Goal: Find contact information: Find contact information

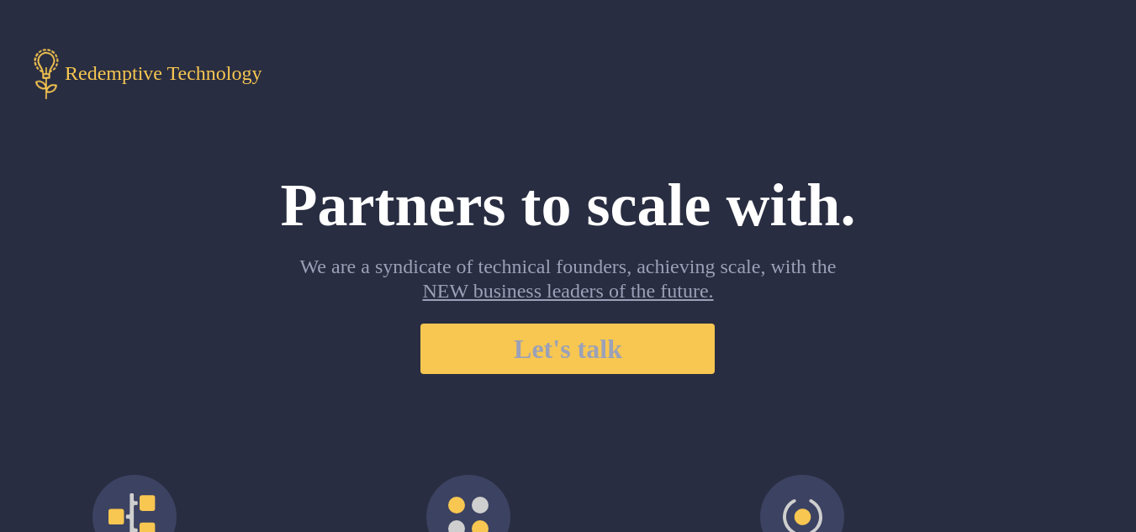
scroll to position [1680, 0]
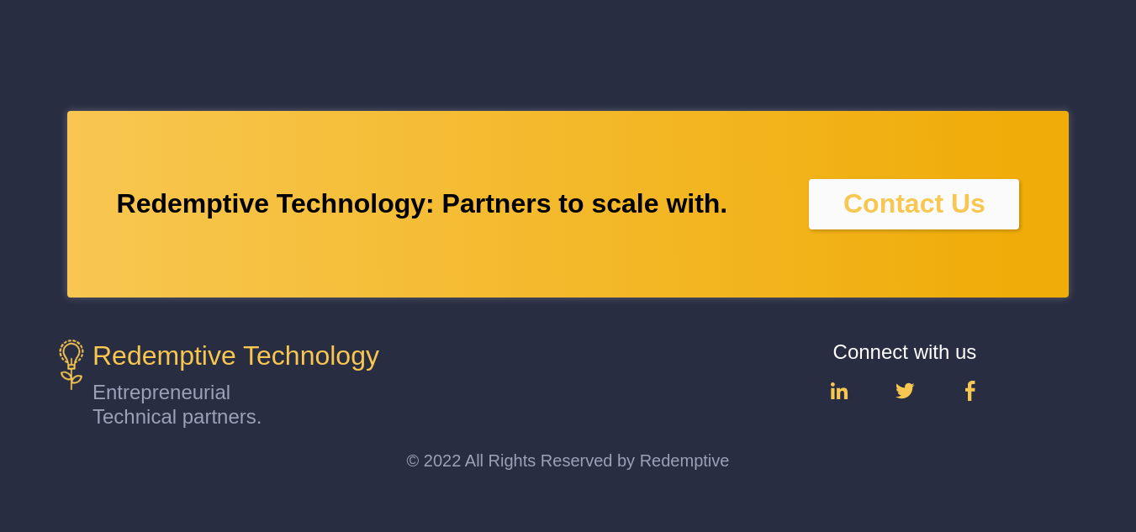
click at [977, 394] on link at bounding box center [970, 391] width 20 height 20
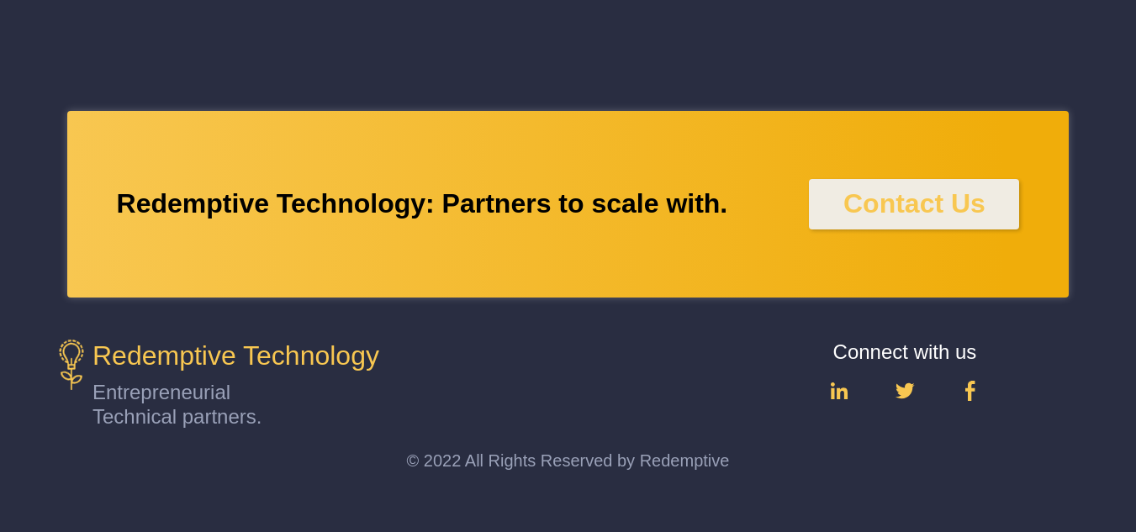
click at [950, 217] on link "Contact Us" at bounding box center [914, 203] width 142 height 30
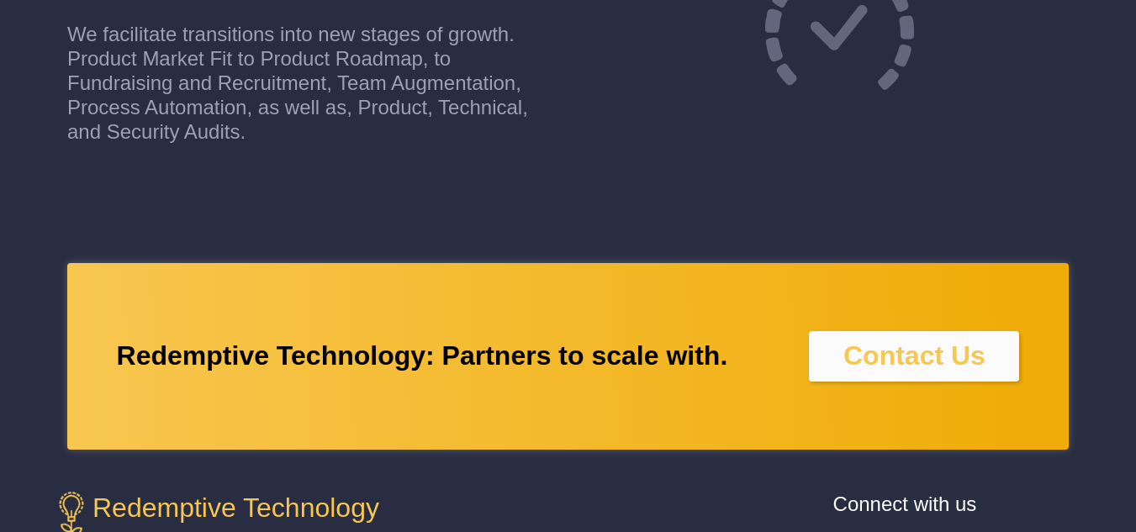
scroll to position [1680, 0]
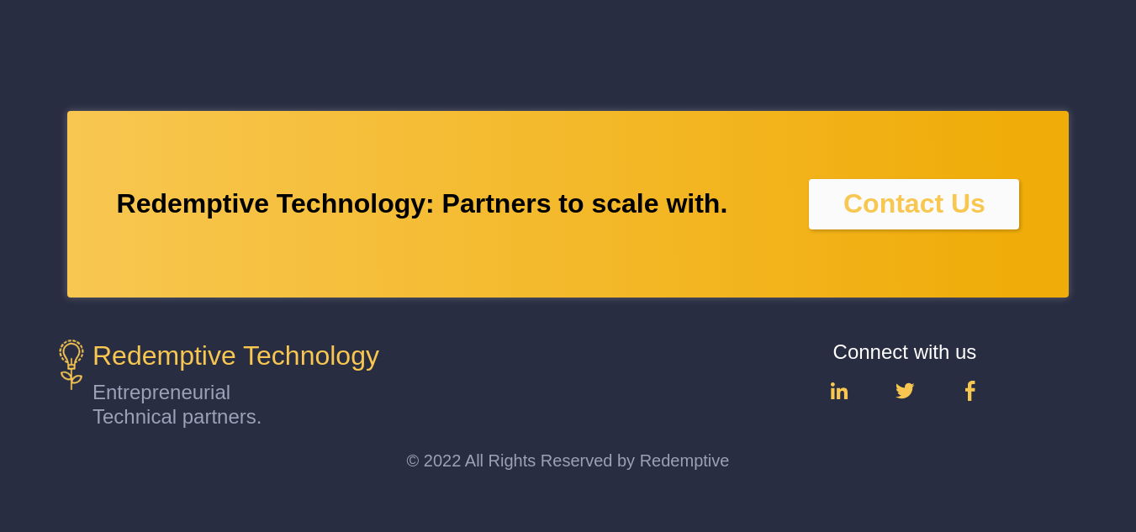
click at [973, 393] on img at bounding box center [970, 391] width 10 height 20
